Goal: Task Accomplishment & Management: Complete application form

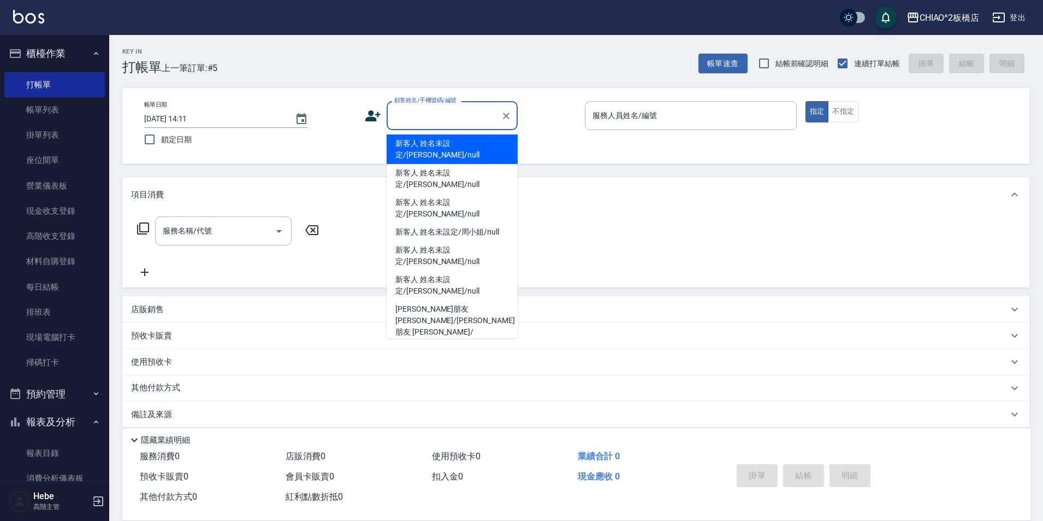
click at [464, 117] on input "顧客姓名/手機號碼/編號" at bounding box center [444, 115] width 105 height 19
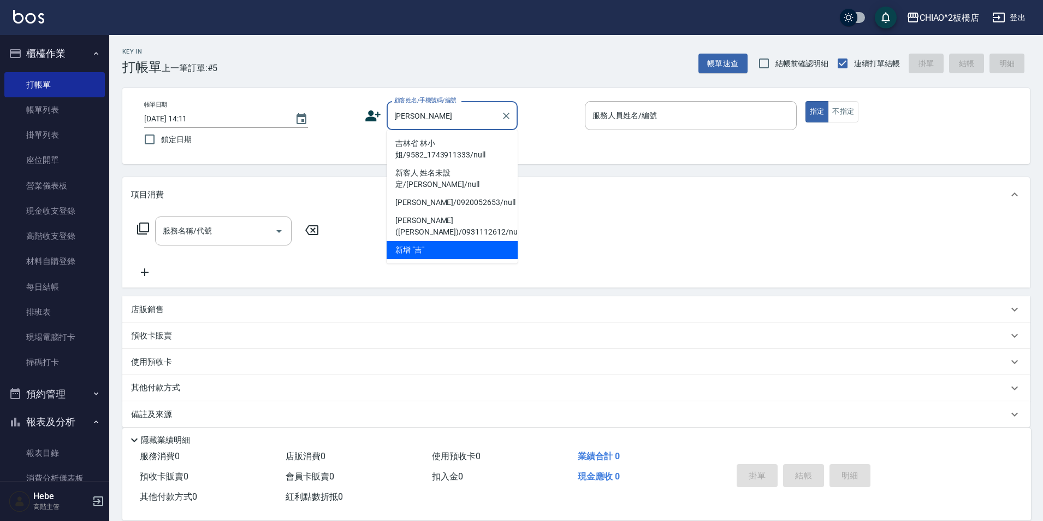
click at [468, 149] on li "吉林省 林小姐/9582_1743911333/null" at bounding box center [452, 148] width 131 height 29
type input "吉林省 林小姐/9582_1743911333/null"
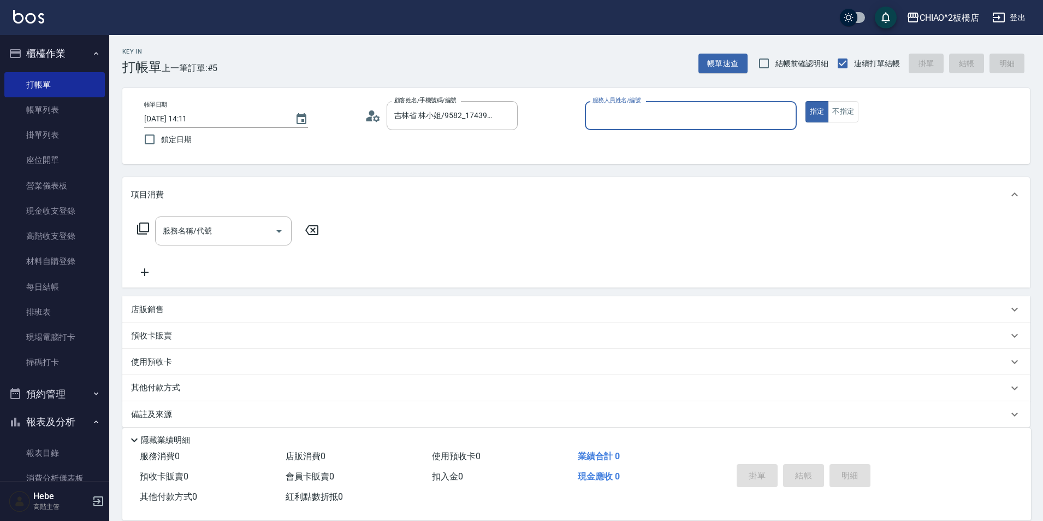
type input "MINI(無代號)"
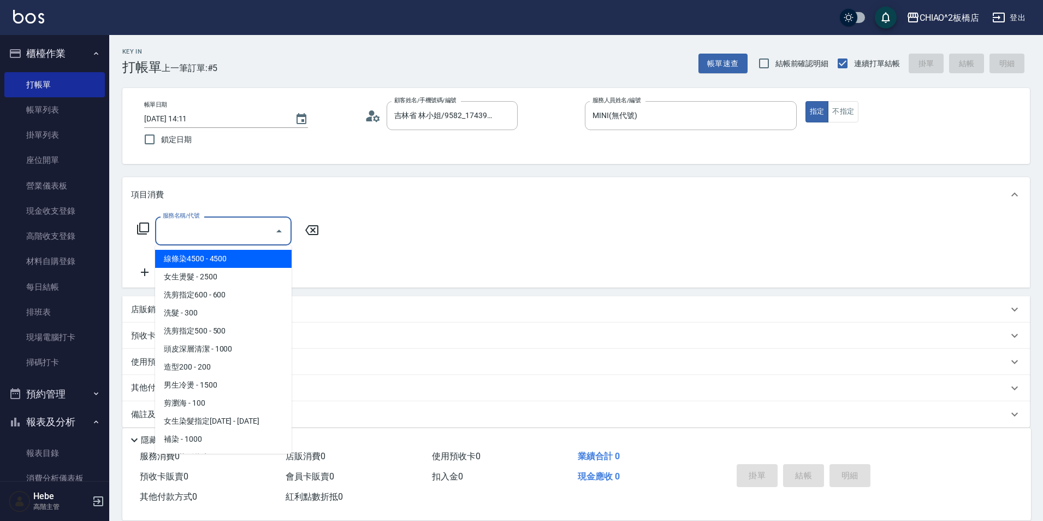
click at [237, 233] on input "服務名稱/代號" at bounding box center [215, 230] width 110 height 19
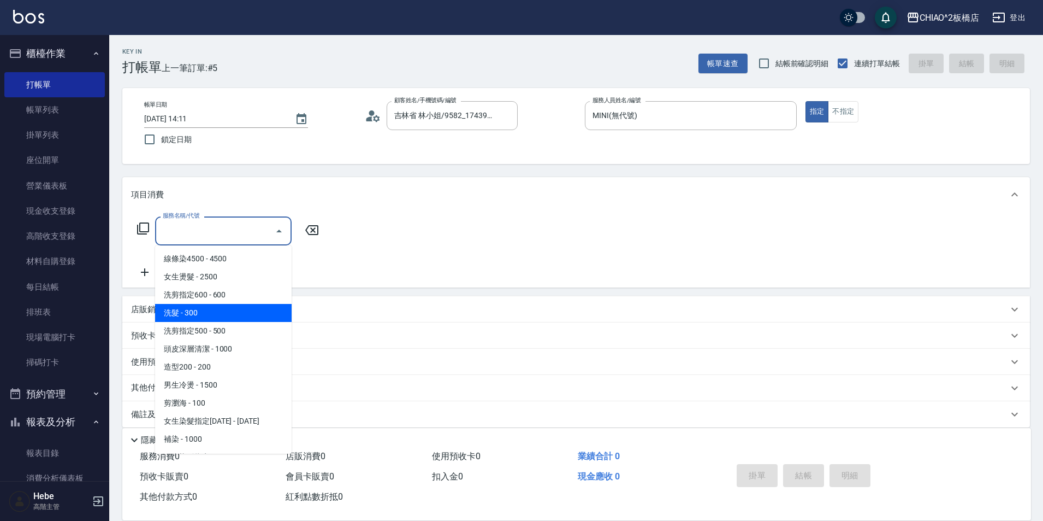
click at [232, 316] on span "洗髮 - 300" at bounding box center [223, 313] width 137 height 18
type input "洗髮(96679)"
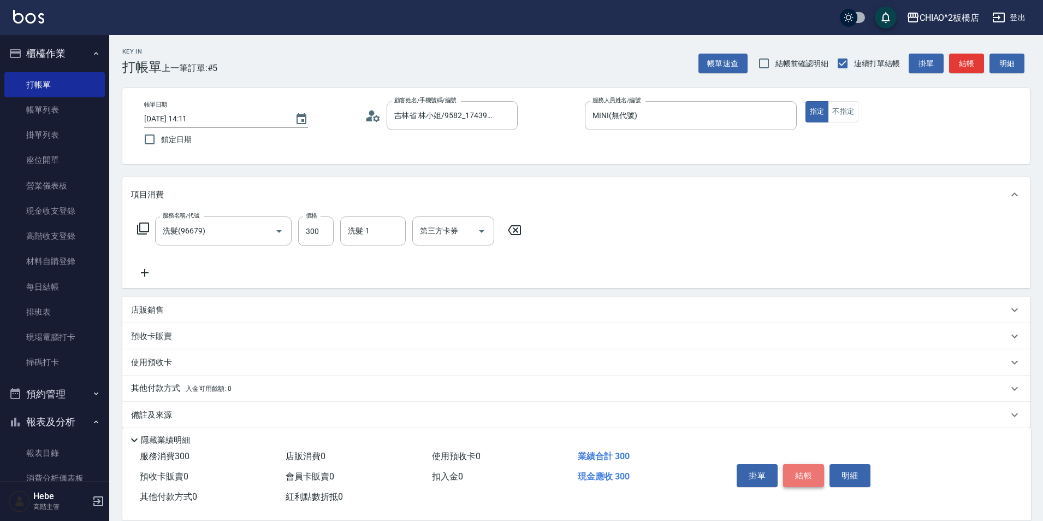
click at [800, 469] on button "結帳" at bounding box center [803, 475] width 41 height 23
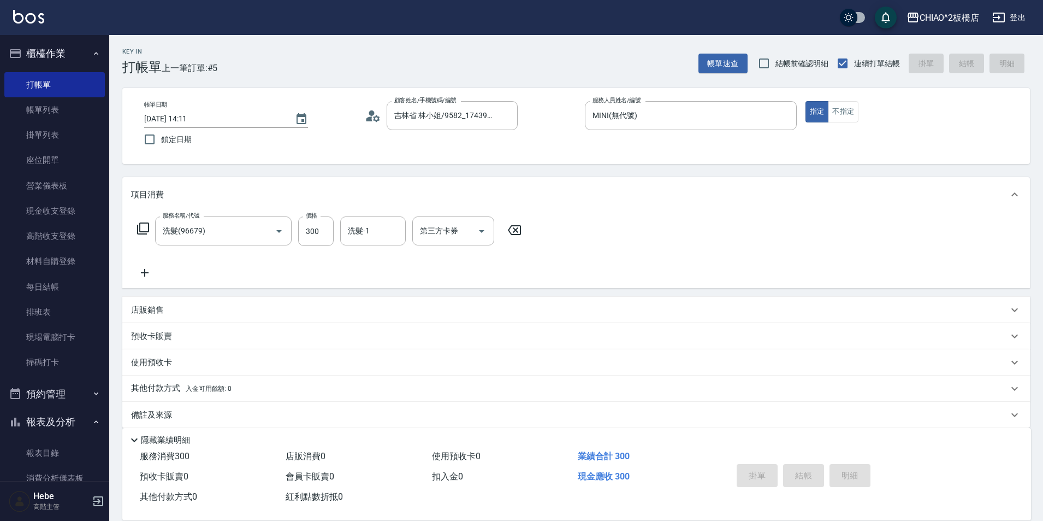
type input "[DATE] 14:46"
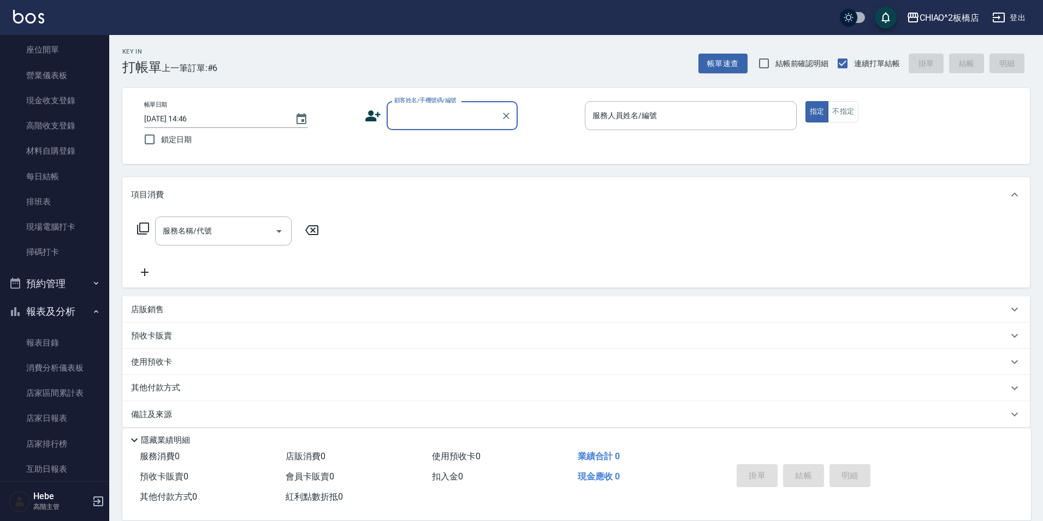
scroll to position [109, 0]
click at [67, 341] on link "報表目錄" at bounding box center [54, 343] width 101 height 25
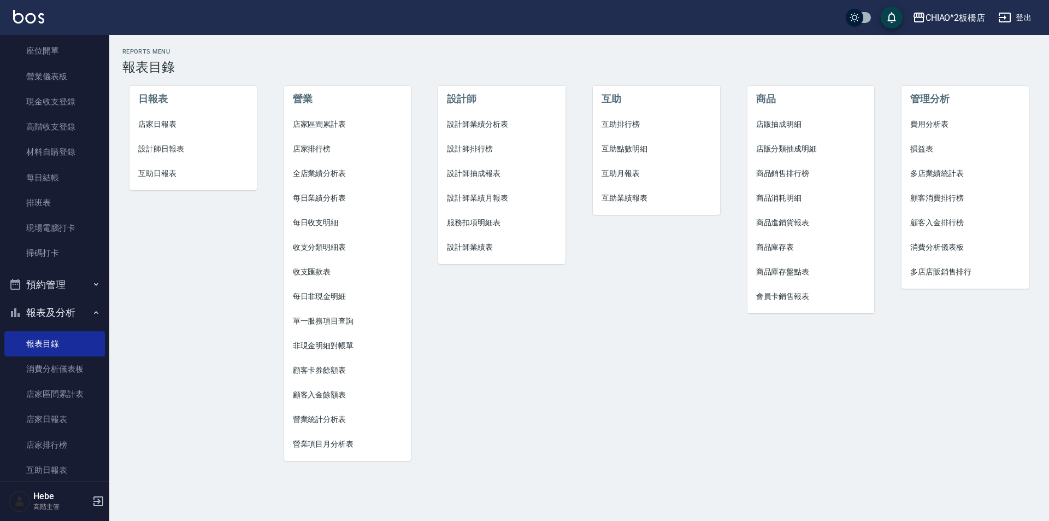
click at [160, 125] on span "店家日報表" at bounding box center [193, 124] width 110 height 11
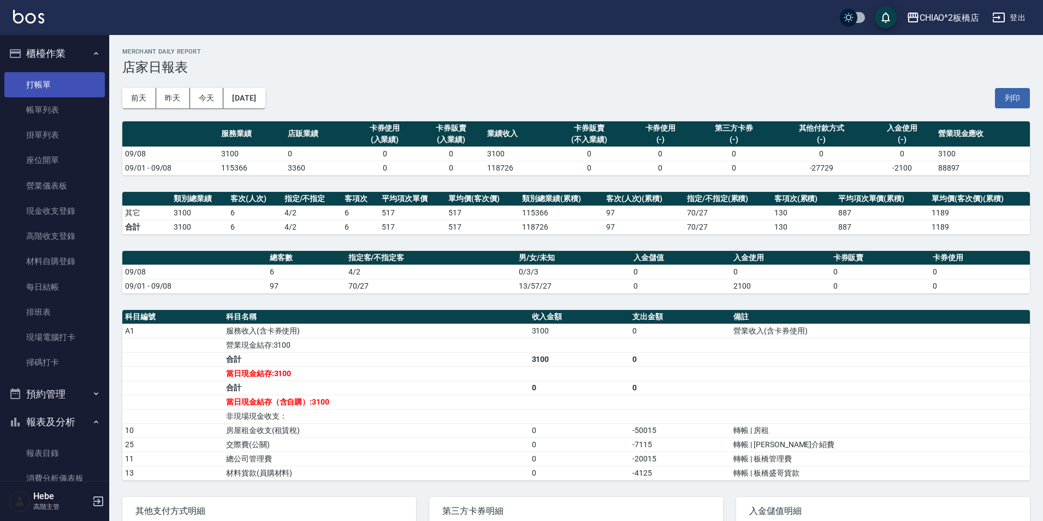
click at [62, 84] on link "打帳單" at bounding box center [54, 84] width 101 height 25
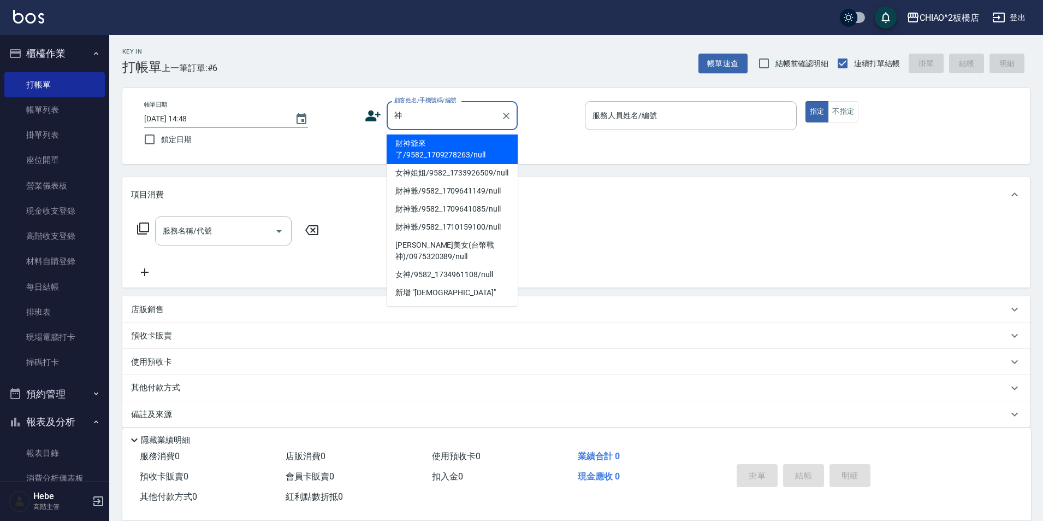
drag, startPoint x: 431, startPoint y: 128, endPoint x: 430, endPoint y: 137, distance: 9.3
click at [430, 137] on body "CHIAO^2板橋店 登出 櫃檯作業 打帳單 帳單列表 掛單列表 座位開單 營業儀表板 現金收支登錄 高階收支登錄 材料自購登錄 每日結帳 排班表 現場電腦打…" at bounding box center [521, 266] width 1043 height 532
click at [428, 146] on li "財神爺來了/9582_1709278263/null" at bounding box center [452, 148] width 131 height 29
type input "財神爺來了/9582_1709278263/null"
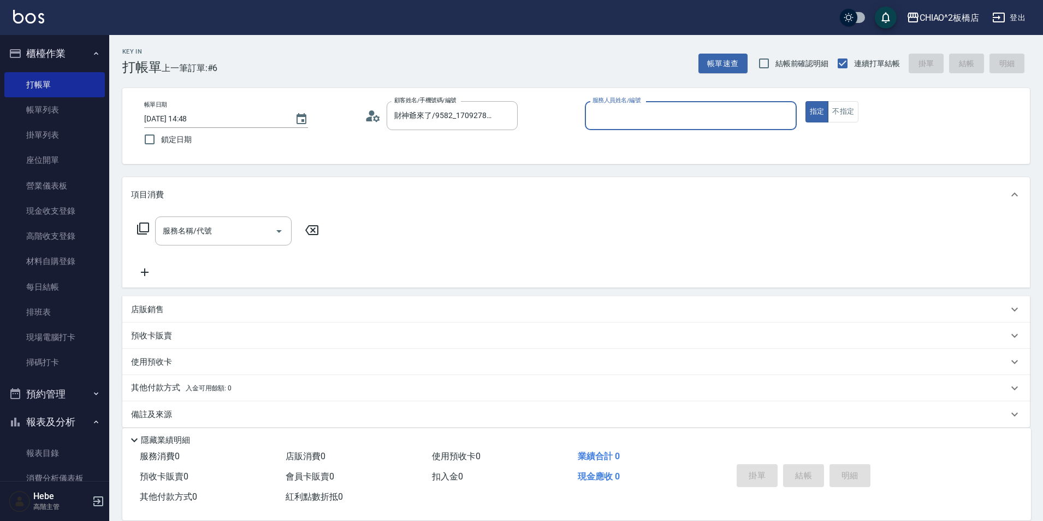
click at [632, 120] on input "服務人員姓名/編號" at bounding box center [691, 115] width 202 height 19
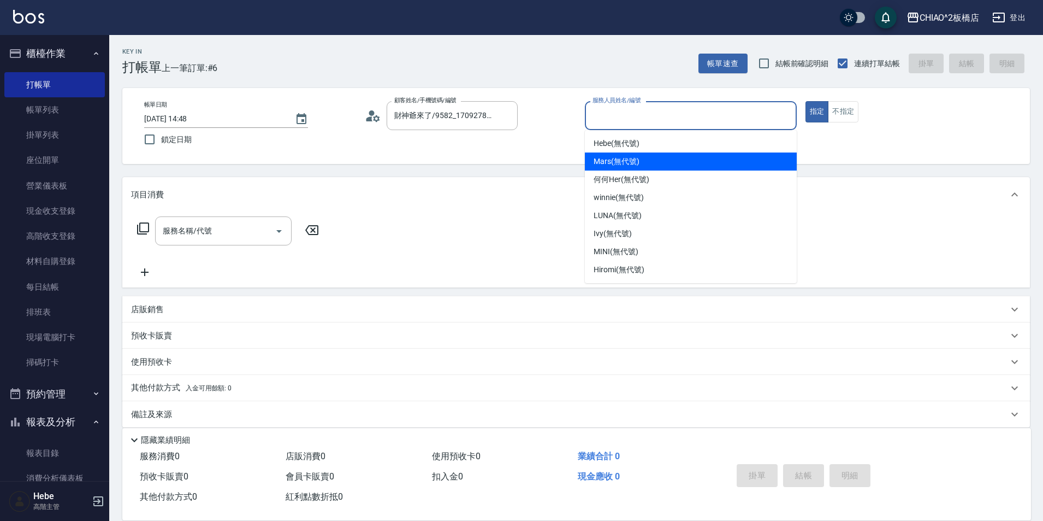
click at [629, 165] on span "Mars (無代號)" at bounding box center [617, 161] width 46 height 11
type input "Mars(無代號)"
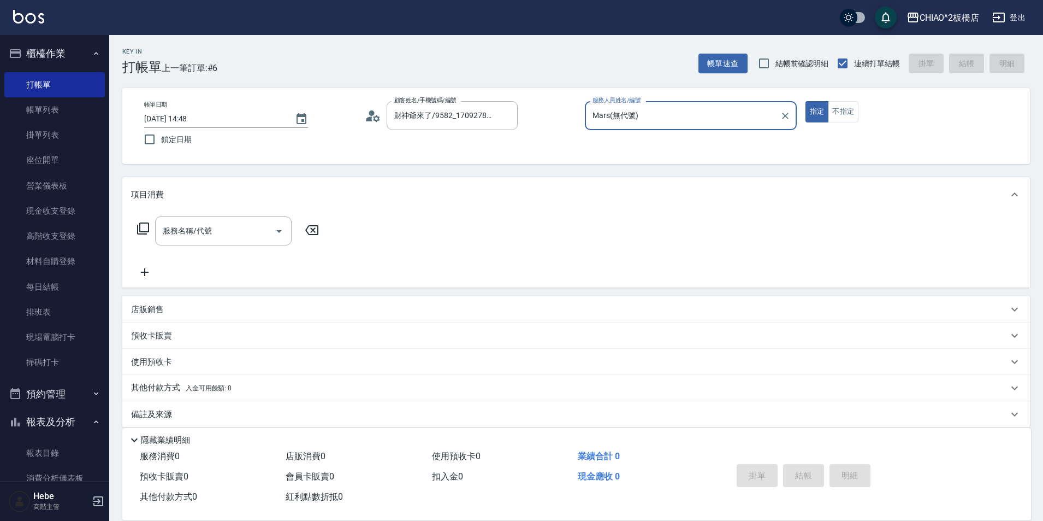
drag, startPoint x: 838, startPoint y: 112, endPoint x: 680, endPoint y: 151, distance: 162.7
click at [837, 112] on button "不指定" at bounding box center [843, 111] width 31 height 21
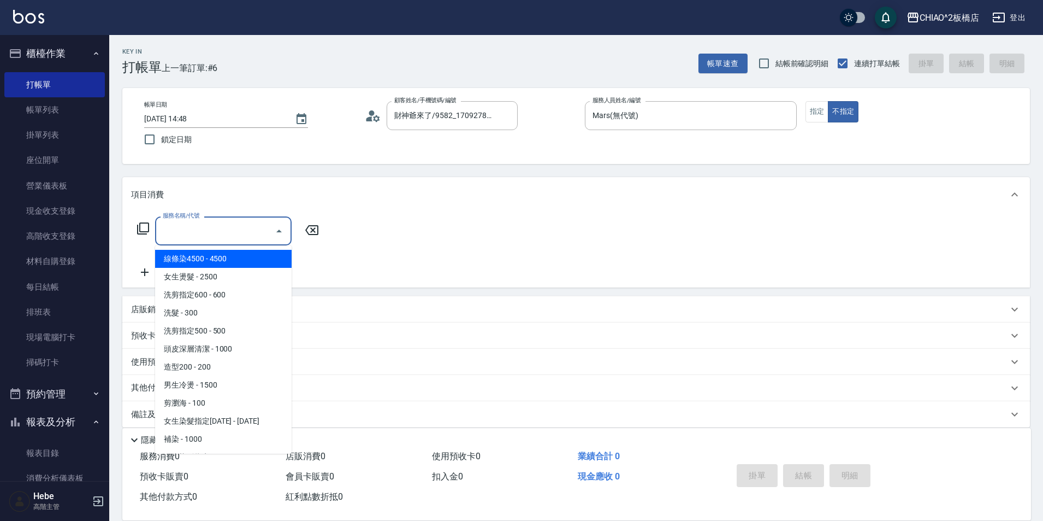
click at [244, 236] on input "服務名稱/代號" at bounding box center [215, 230] width 110 height 19
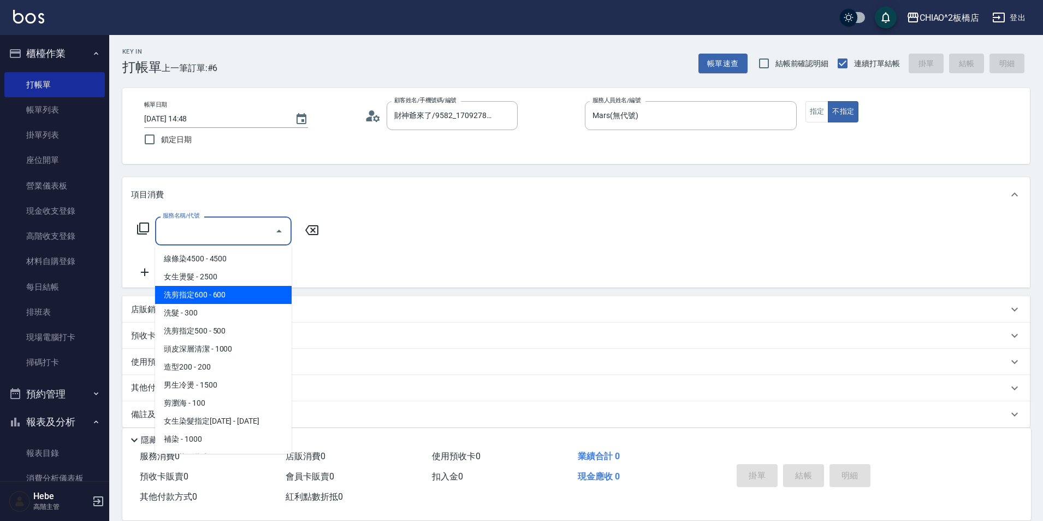
click at [233, 298] on span "洗剪指定600 - 600" at bounding box center [223, 295] width 137 height 18
type input "洗剪指定600(96678)"
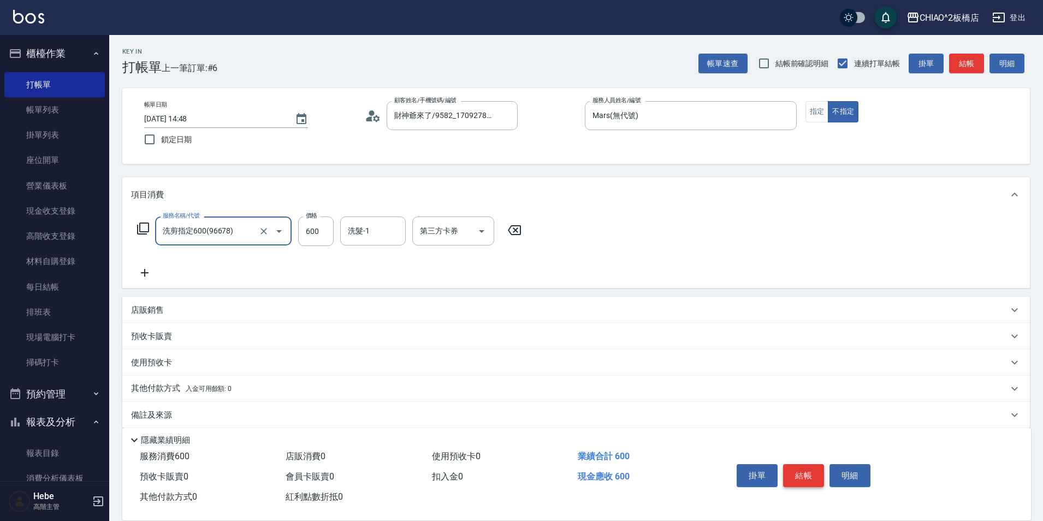
click at [804, 467] on button "結帳" at bounding box center [803, 475] width 41 height 23
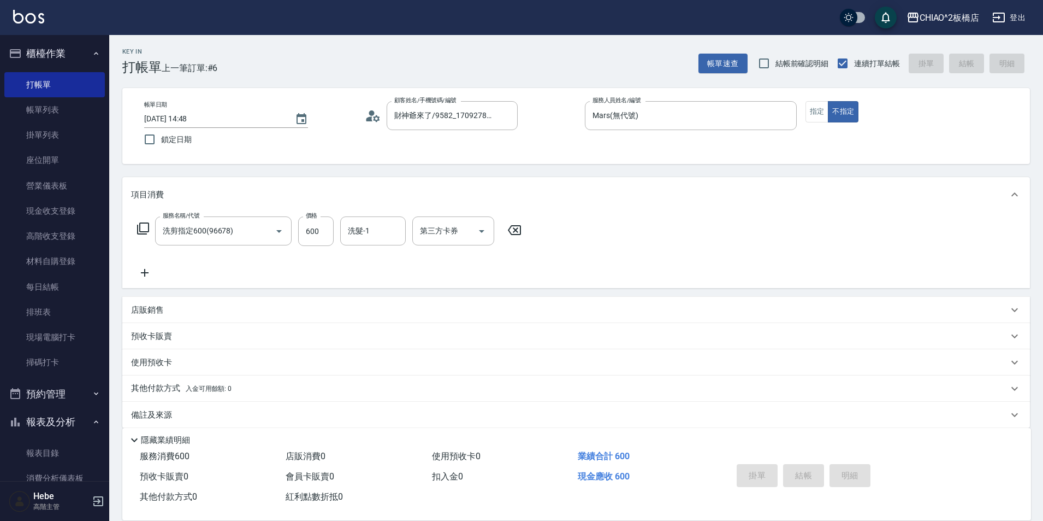
type input "[DATE] 15:14"
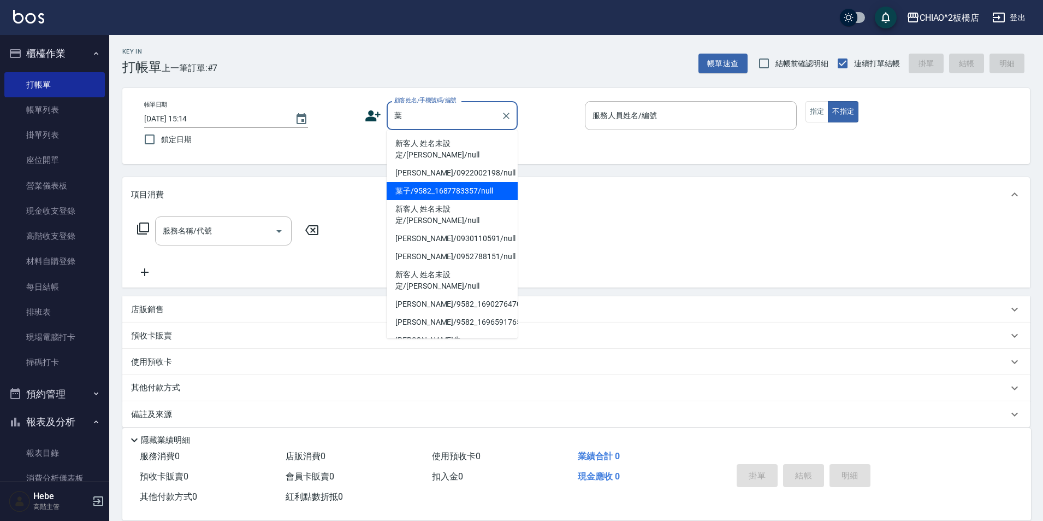
click at [495, 182] on li "葉子/9582_1687783357/null" at bounding box center [452, 191] width 131 height 18
type input "葉子/9582_1687783357/null"
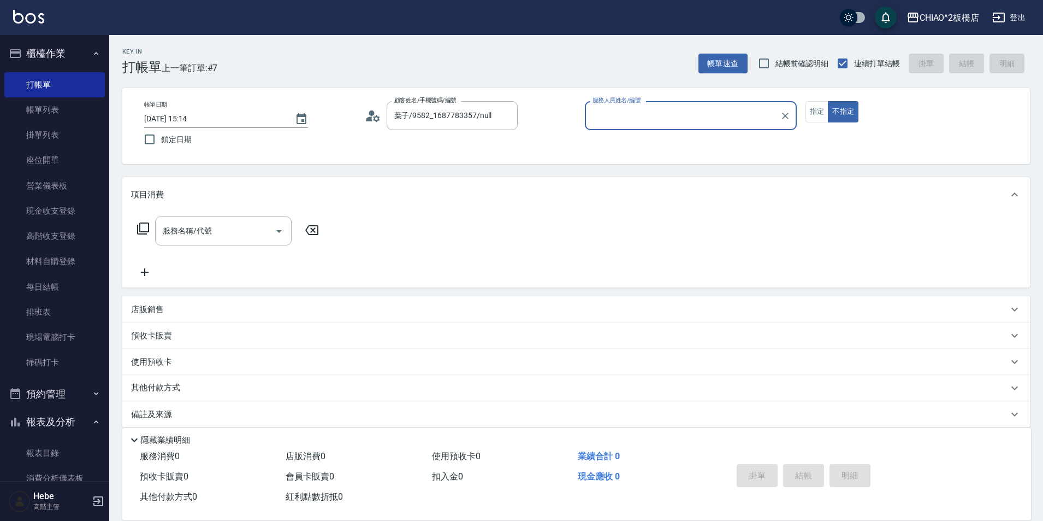
type input "Hebe(無代號)"
click at [807, 113] on button "指定" at bounding box center [817, 111] width 23 height 21
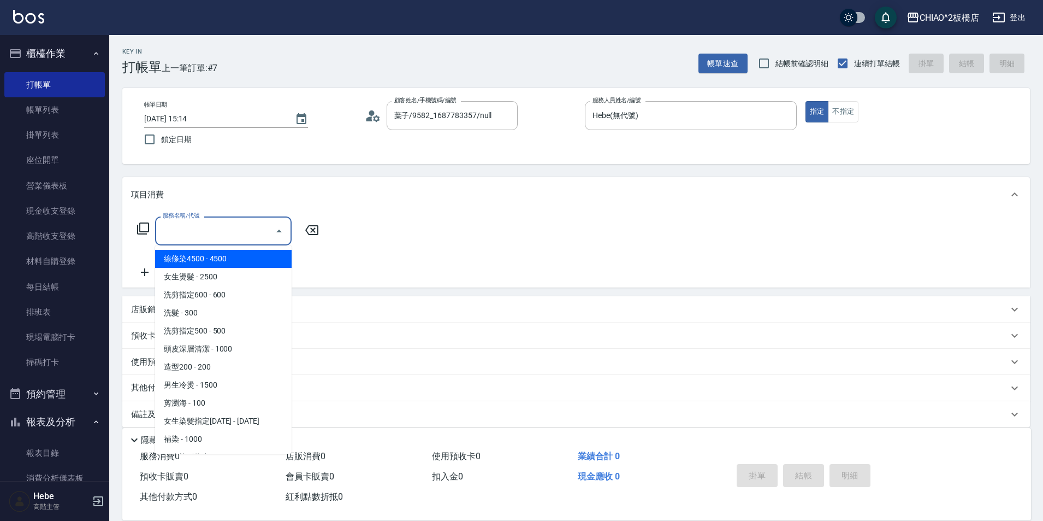
click at [188, 236] on input "服務名稱/代號" at bounding box center [215, 230] width 110 height 19
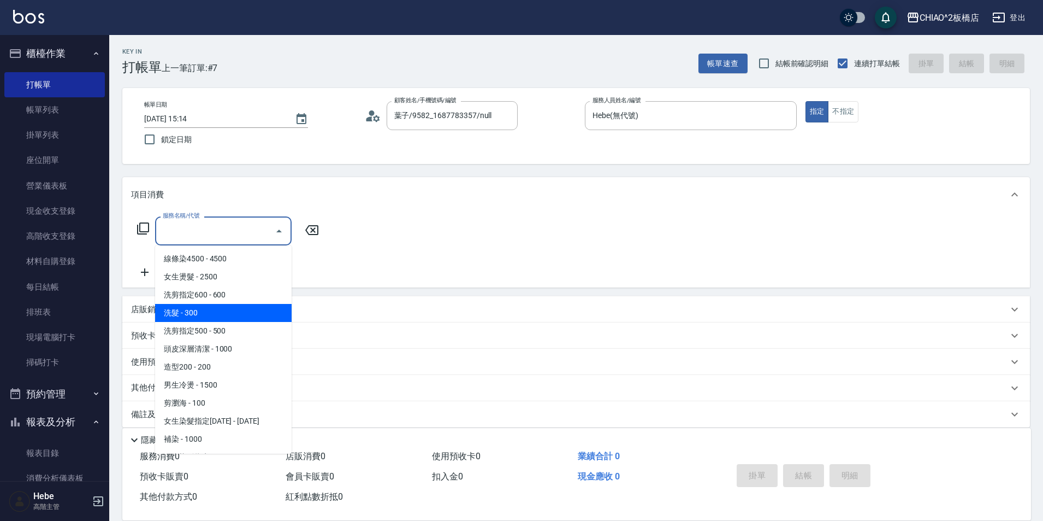
click at [258, 310] on span "洗髮 - 300" at bounding box center [223, 313] width 137 height 18
type input "洗髮(96679)"
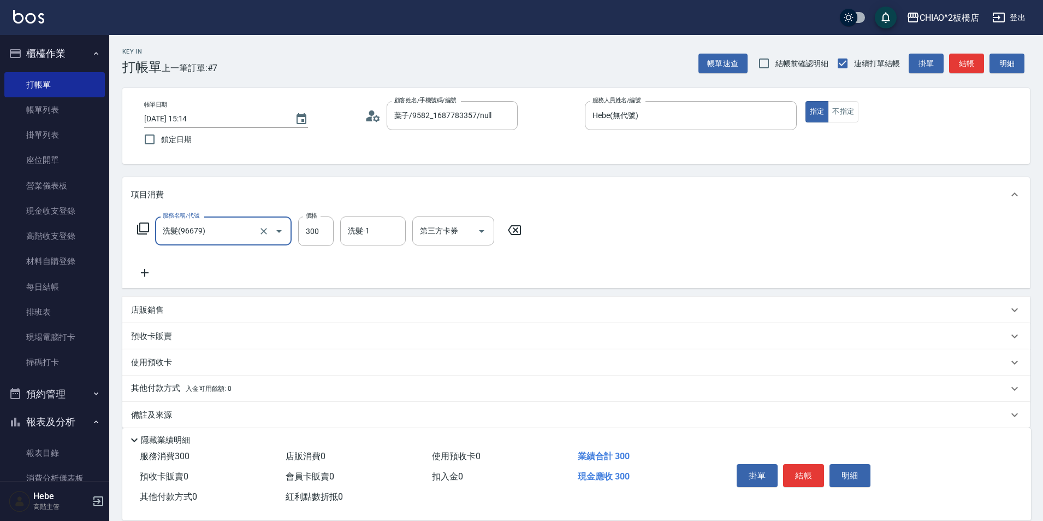
click at [146, 272] on icon at bounding box center [144, 272] width 27 height 13
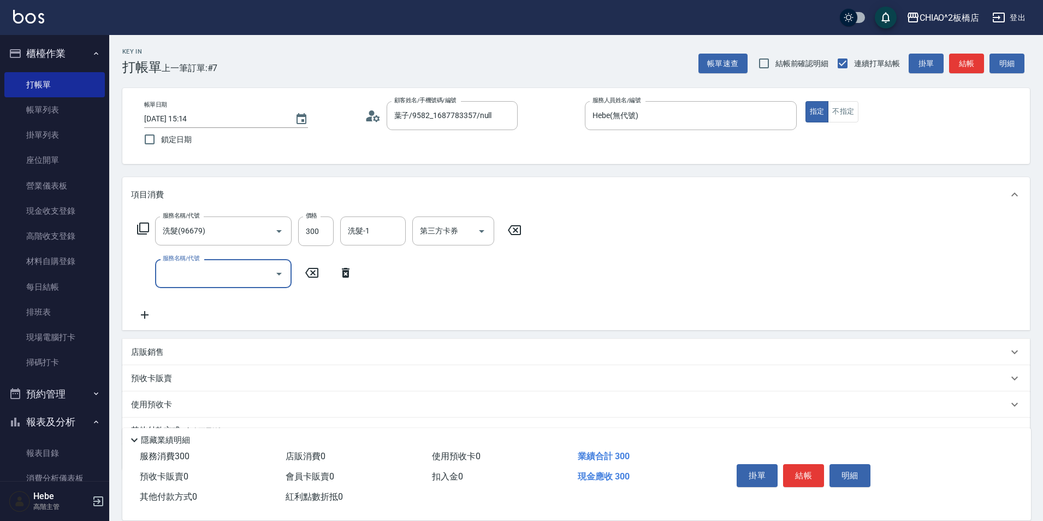
click at [201, 268] on input "服務名稱/代號" at bounding box center [215, 273] width 110 height 19
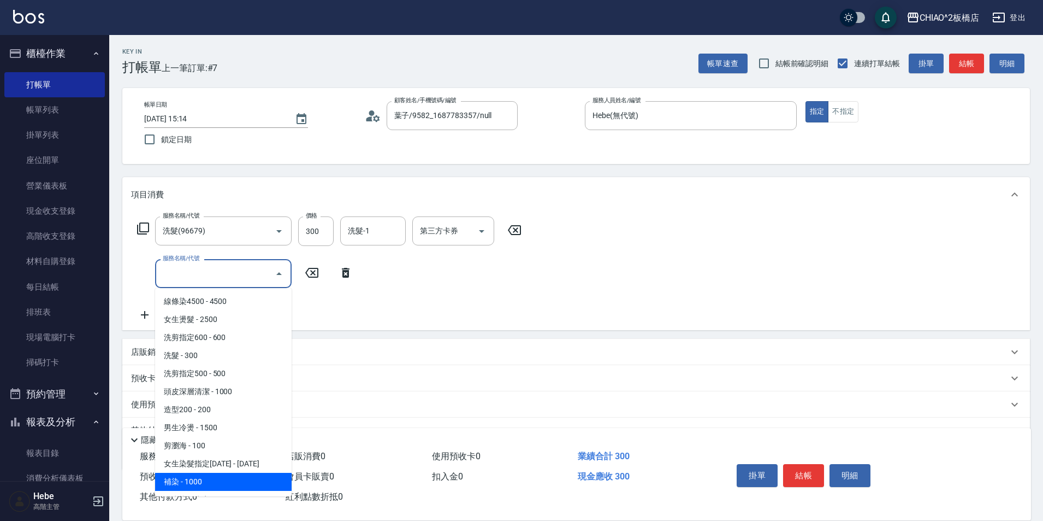
click at [233, 481] on span "補染 - 1000" at bounding box center [223, 481] width 137 height 18
type input "補染(96701)"
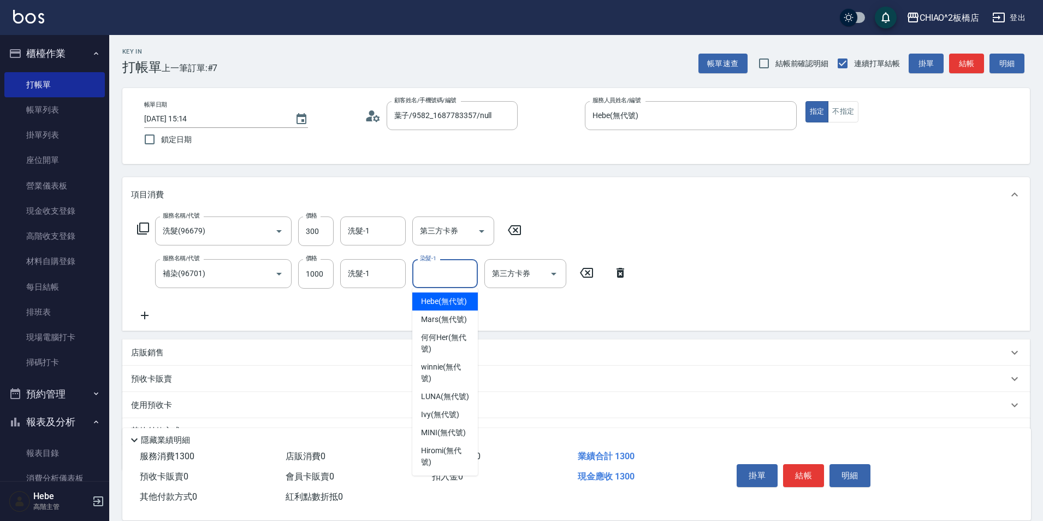
click at [438, 279] on input "染髮-1" at bounding box center [445, 273] width 56 height 19
click at [450, 438] on div "MINI (無代號)" at bounding box center [445, 432] width 66 height 18
type input "MINI(無代號)"
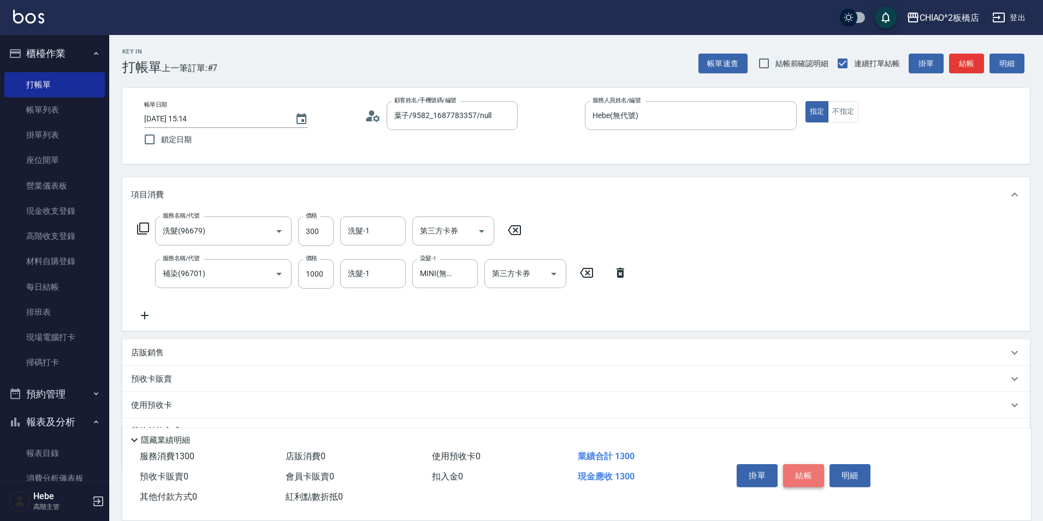
click at [805, 478] on button "結帳" at bounding box center [803, 475] width 41 height 23
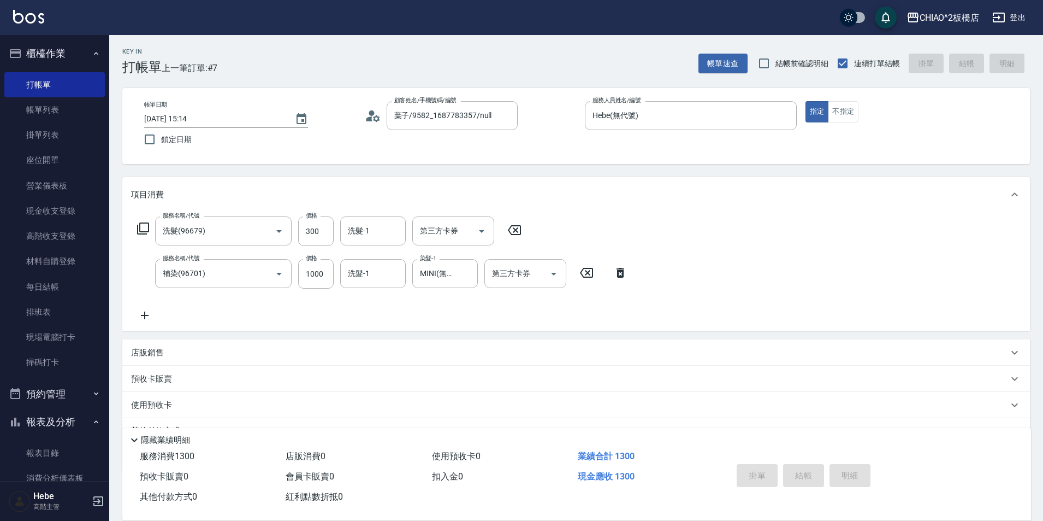
type input "[DATE] 15:16"
